Goal: Information Seeking & Learning: Compare options

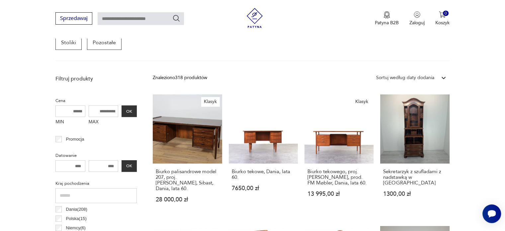
scroll to position [205, 0]
click at [102, 114] on input "MAX" at bounding box center [104, 111] width 30 height 12
click at [98, 111] on input "MAX" at bounding box center [104, 111] width 30 height 12
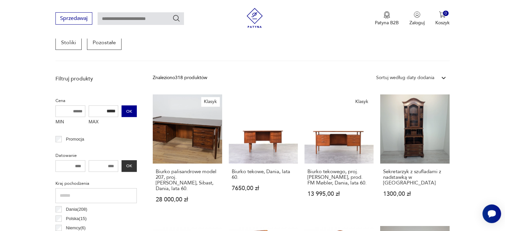
type input "*****"
click at [128, 110] on button "OK" at bounding box center [129, 111] width 15 height 12
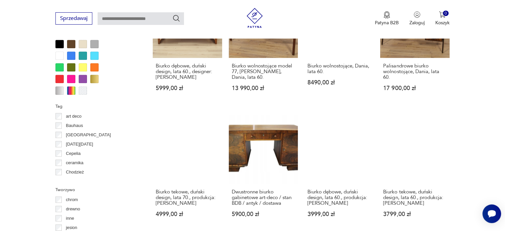
scroll to position [604, 0]
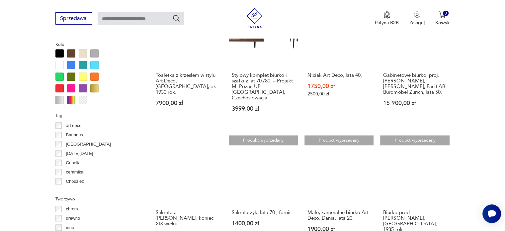
scroll to position [558, 0]
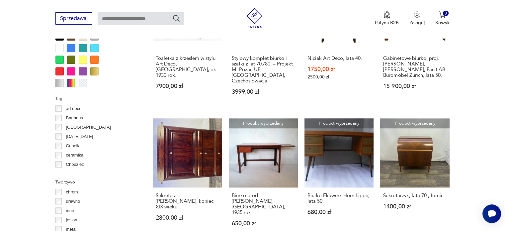
scroll to position [578, 0]
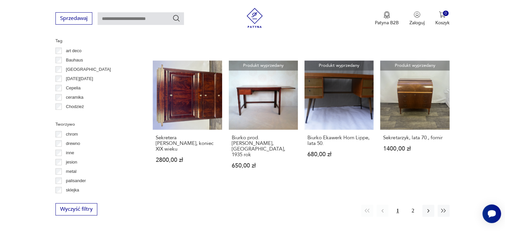
scroll to position [642, 0]
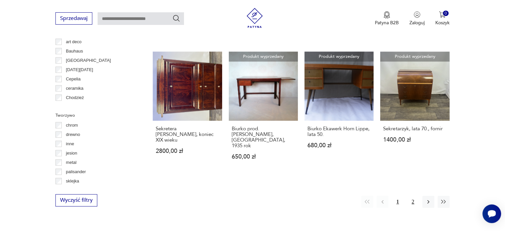
click at [414, 196] on button "2" at bounding box center [413, 202] width 12 height 12
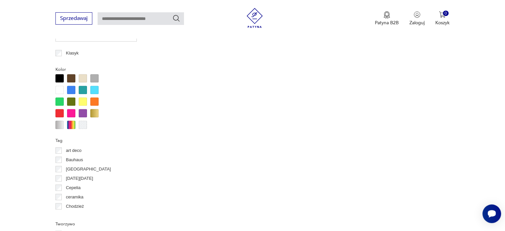
scroll to position [535, 0]
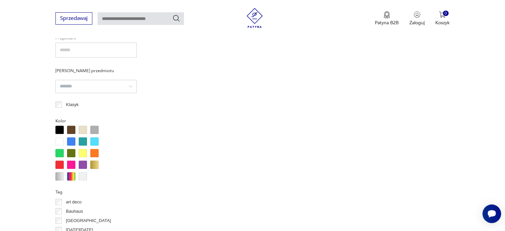
scroll to position [489, 0]
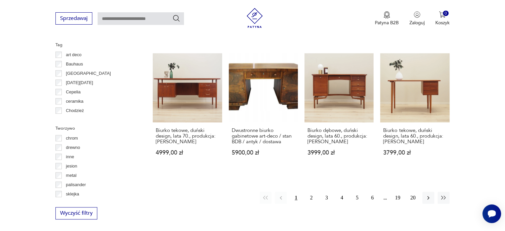
scroll to position [630, 0]
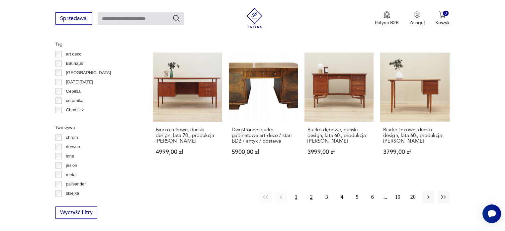
click at [309, 191] on button "2" at bounding box center [311, 197] width 12 height 12
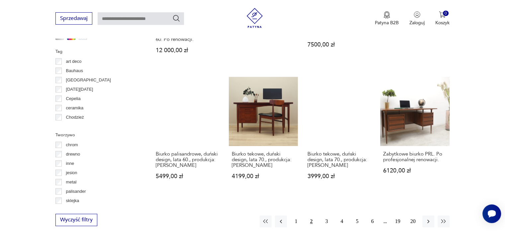
scroll to position [623, 0]
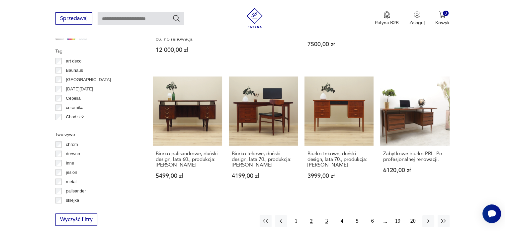
click at [328, 215] on button "3" at bounding box center [327, 221] width 12 height 12
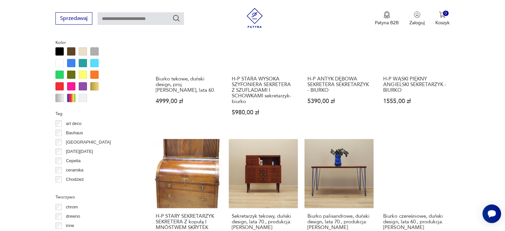
scroll to position [663, 0]
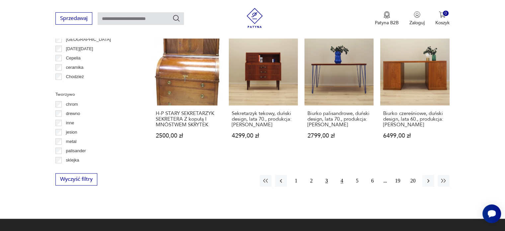
click at [338, 175] on button "4" at bounding box center [342, 181] width 12 height 12
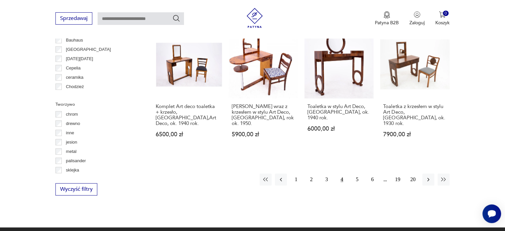
scroll to position [659, 0]
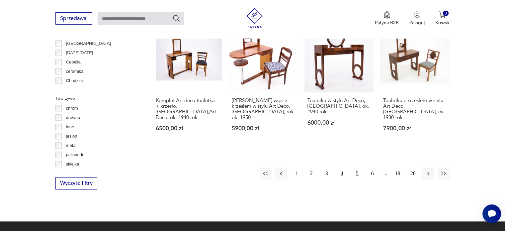
click at [360, 167] on button "5" at bounding box center [357, 173] width 12 height 12
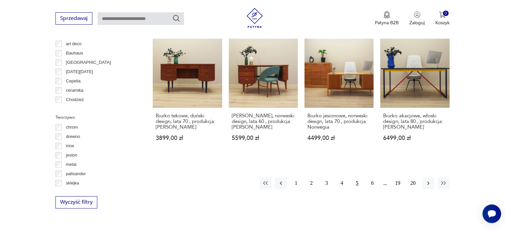
scroll to position [643, 0]
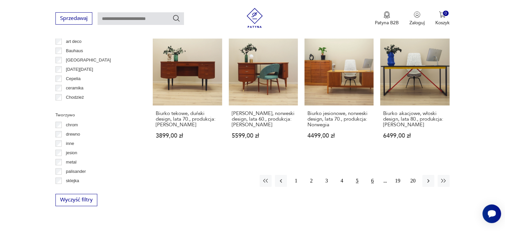
click at [376, 182] on button "6" at bounding box center [373, 181] width 12 height 12
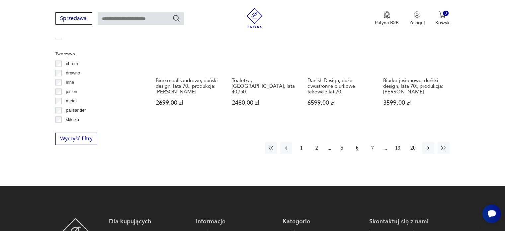
scroll to position [705, 0]
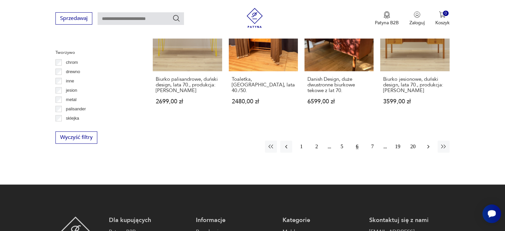
click at [422, 140] on button "button" at bounding box center [428, 146] width 12 height 12
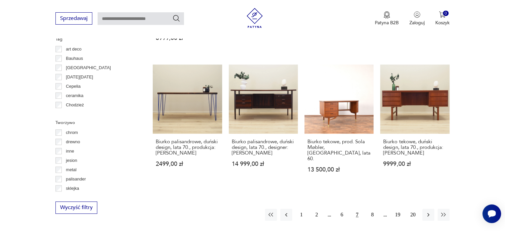
scroll to position [636, 0]
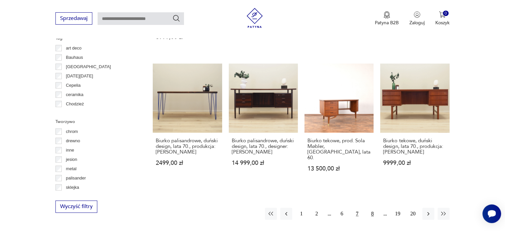
click at [373, 208] on button "8" at bounding box center [373, 214] width 12 height 12
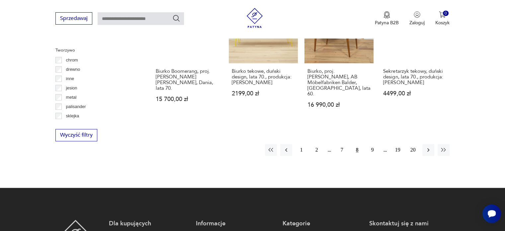
scroll to position [709, 0]
